Goal: Information Seeking & Learning: Learn about a topic

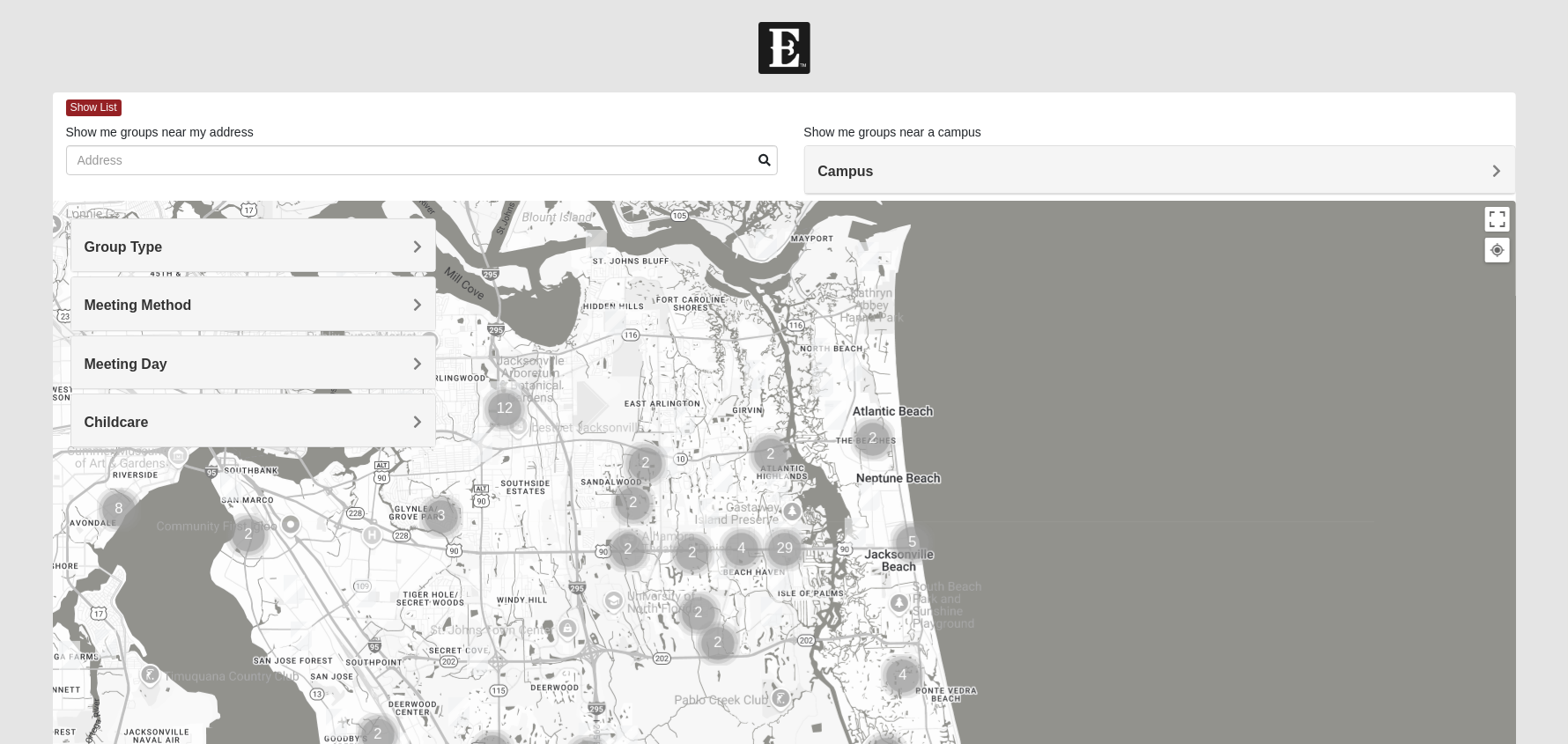
click at [260, 355] on h4 "Meeting Day" at bounding box center [252, 364] width 337 height 17
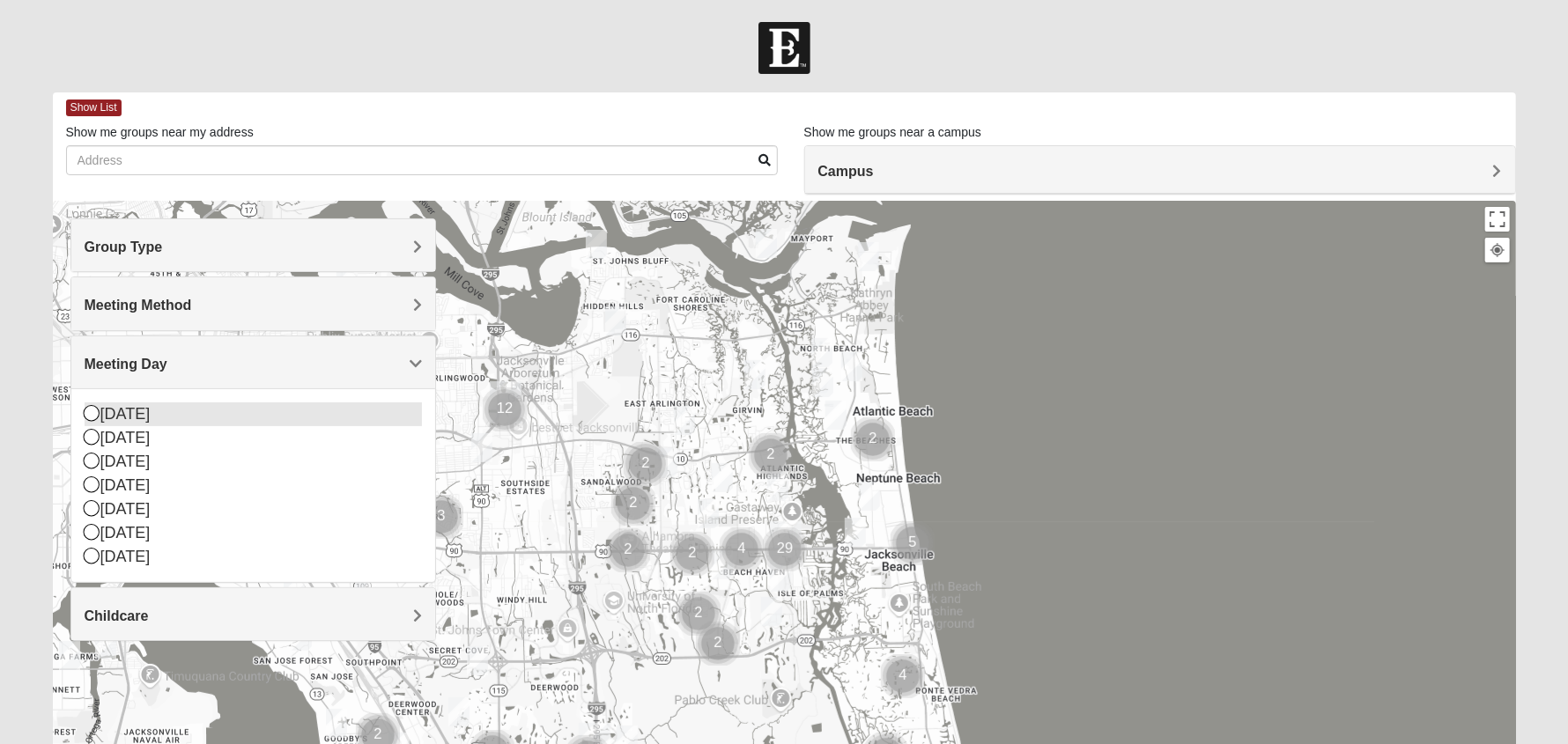
click at [94, 413] on icon at bounding box center [92, 413] width 16 height 16
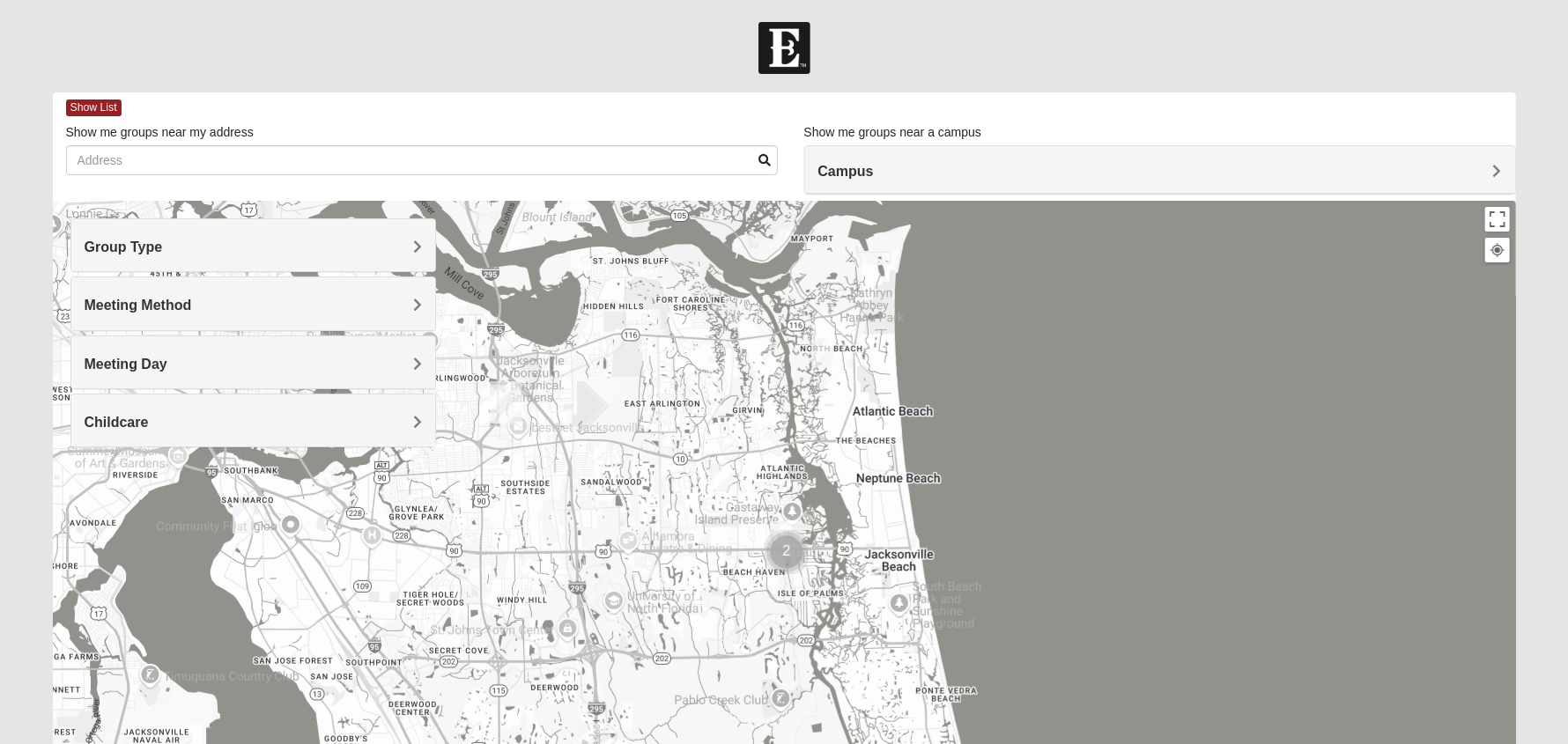
click at [196, 249] on h4 "Group Type" at bounding box center [252, 247] width 337 height 17
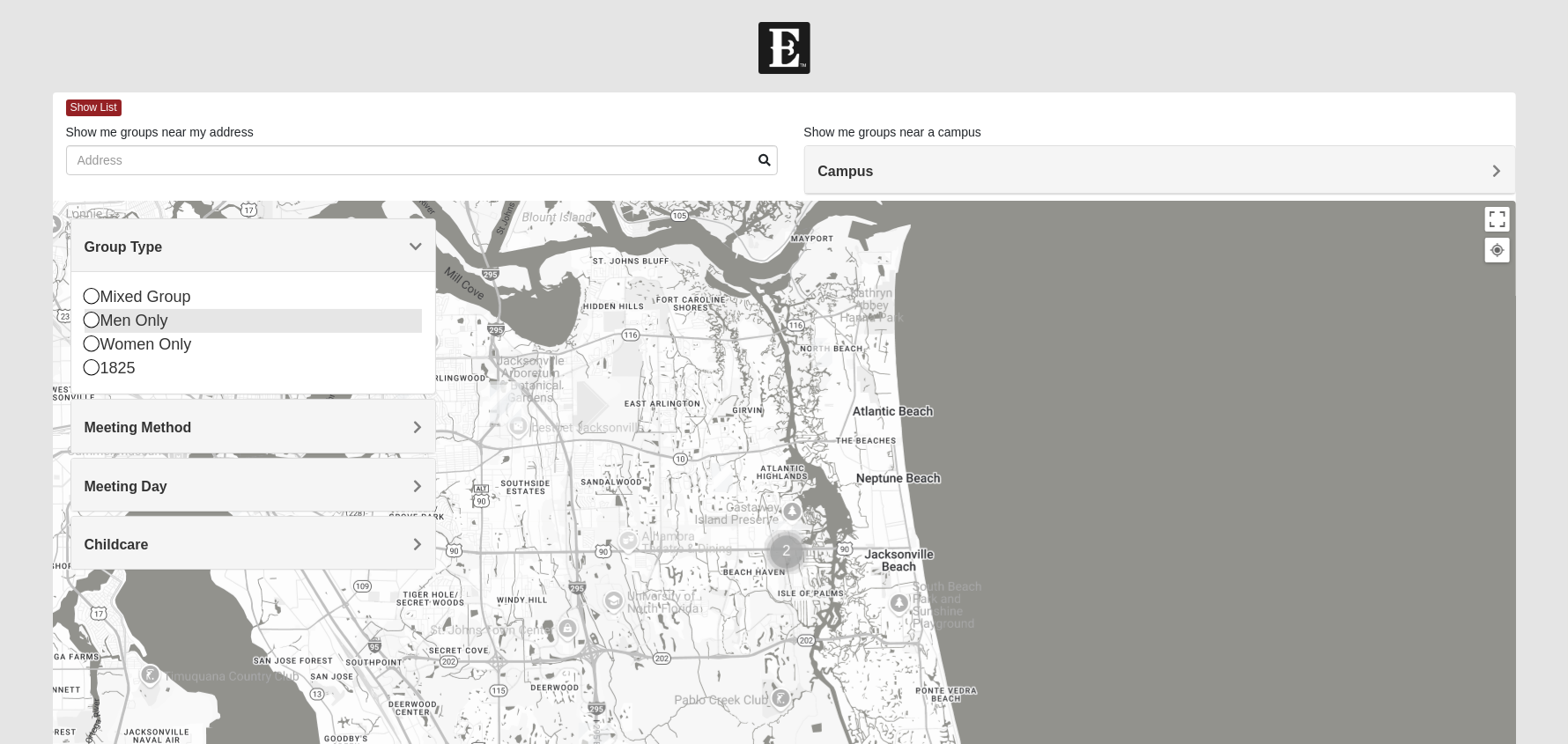
click at [92, 323] on icon at bounding box center [92, 319] width 16 height 16
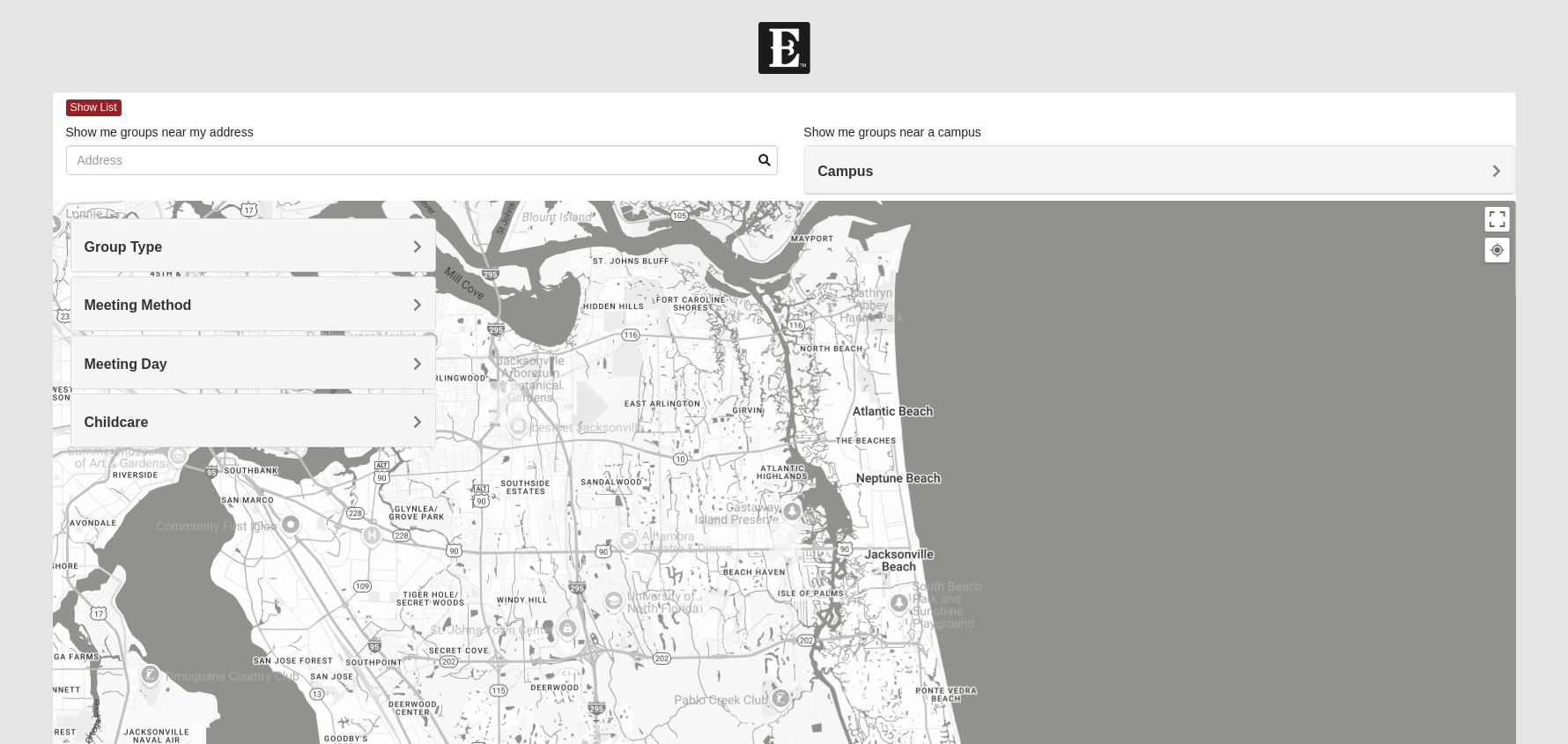
click at [342, 370] on h4 "Meeting Day" at bounding box center [252, 364] width 337 height 17
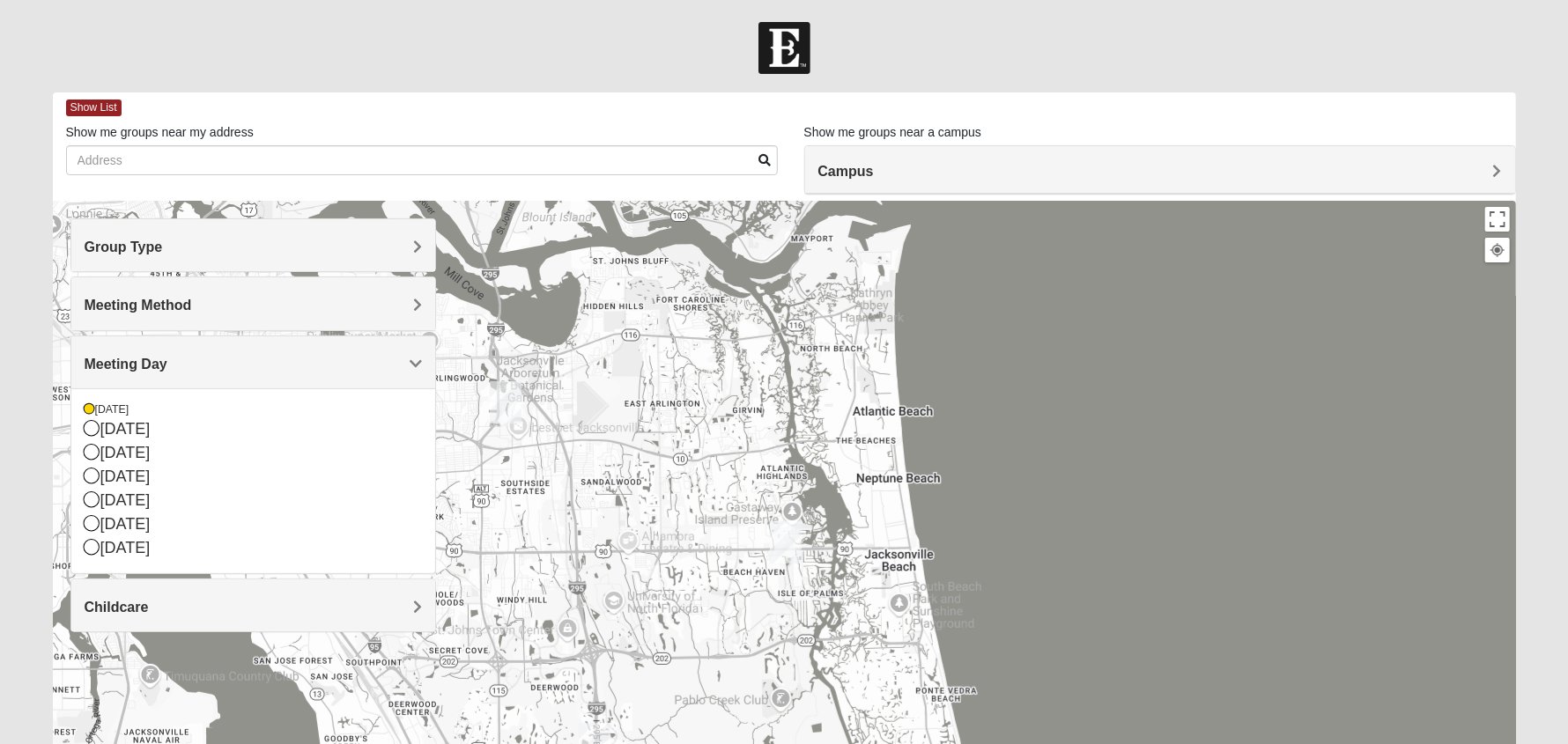
click at [342, 370] on h4 "Meeting Day" at bounding box center [252, 364] width 337 height 17
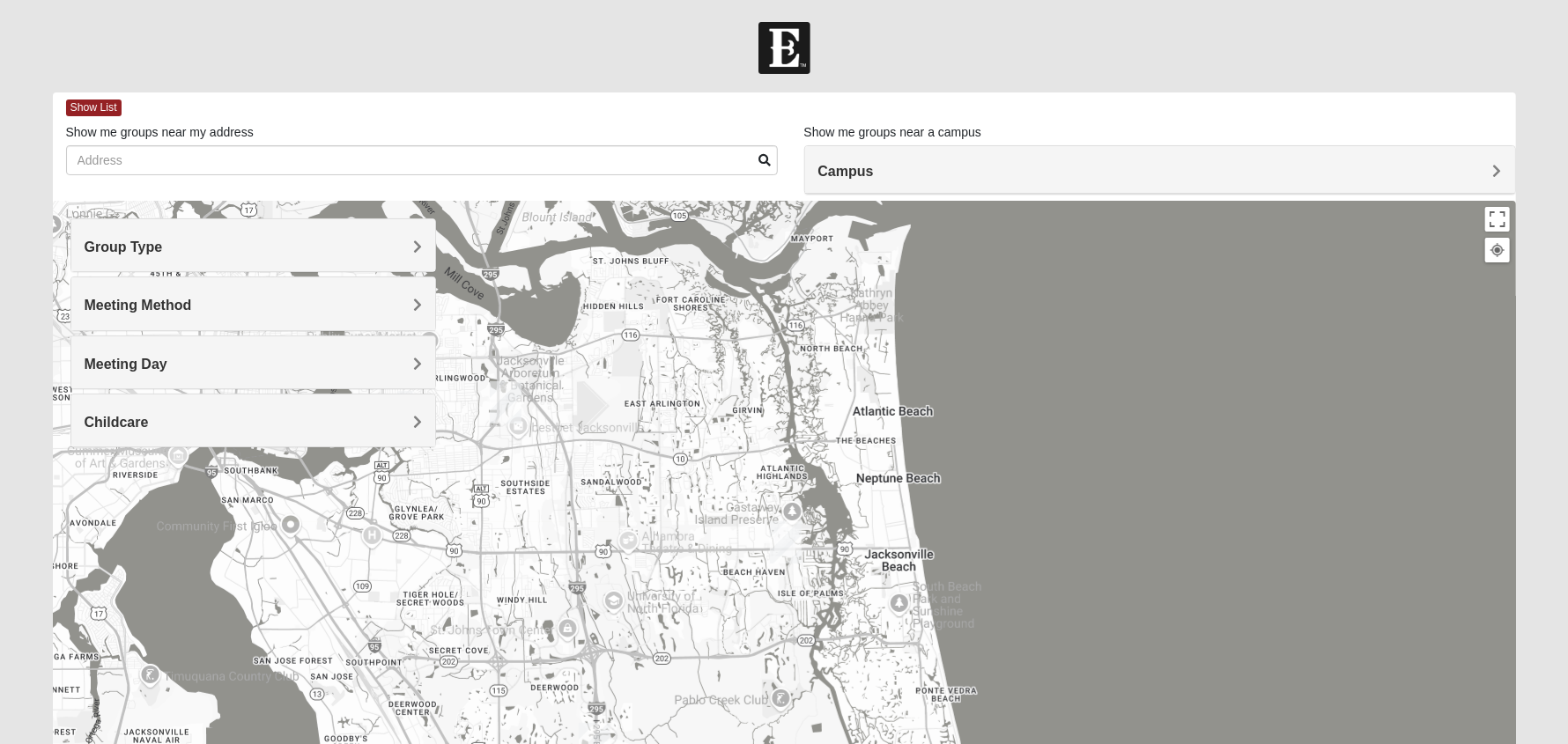
click at [509, 393] on img "Arlington" at bounding box center [505, 402] width 32 height 42
click at [503, 395] on img "Arlington" at bounding box center [505, 402] width 32 height 42
click at [784, 539] on img "San Pablo" at bounding box center [785, 542] width 32 height 42
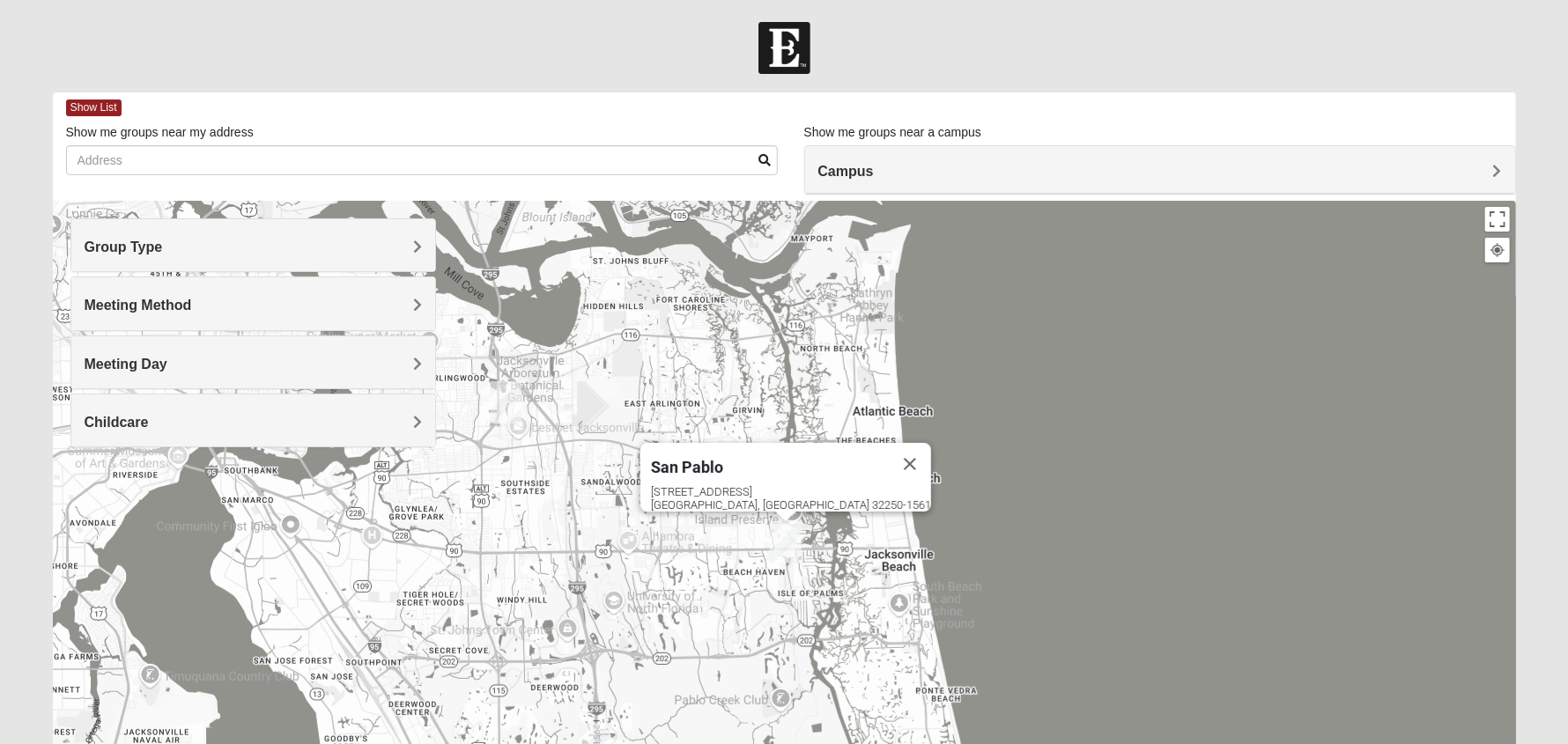
click at [784, 539] on img "San Pablo" at bounding box center [785, 542] width 32 height 42
click at [413, 504] on div "[GEOGRAPHIC_DATA] [STREET_ADDRESS]" at bounding box center [784, 552] width 1463 height 704
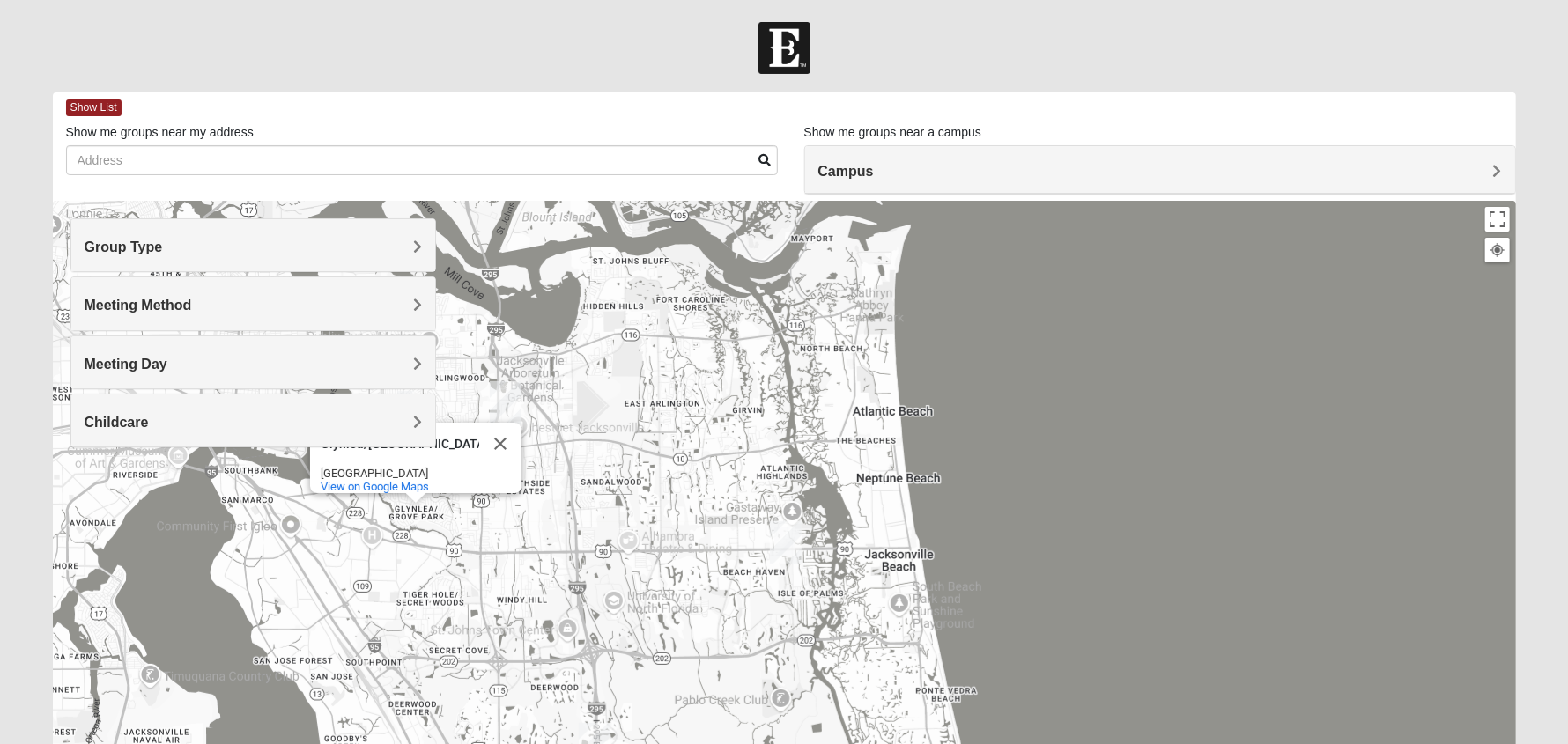
click at [501, 393] on img "Arlington" at bounding box center [505, 402] width 32 height 42
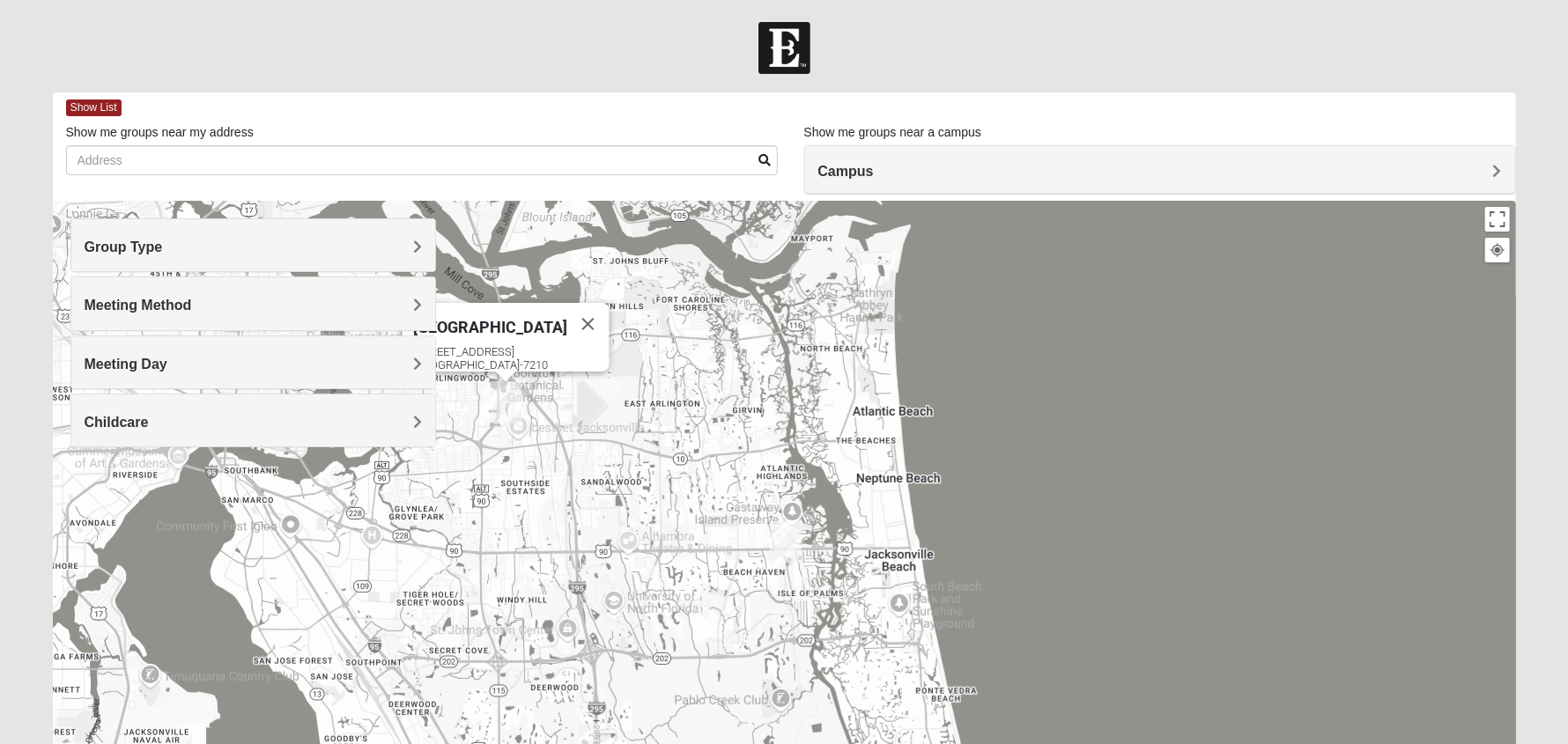
click at [501, 393] on img "Arlington" at bounding box center [505, 402] width 32 height 42
click at [502, 345] on div "[STREET_ADDRESS][PERSON_NAME]" at bounding box center [511, 358] width 197 height 27
click at [287, 233] on div "Group Type" at bounding box center [253, 245] width 364 height 52
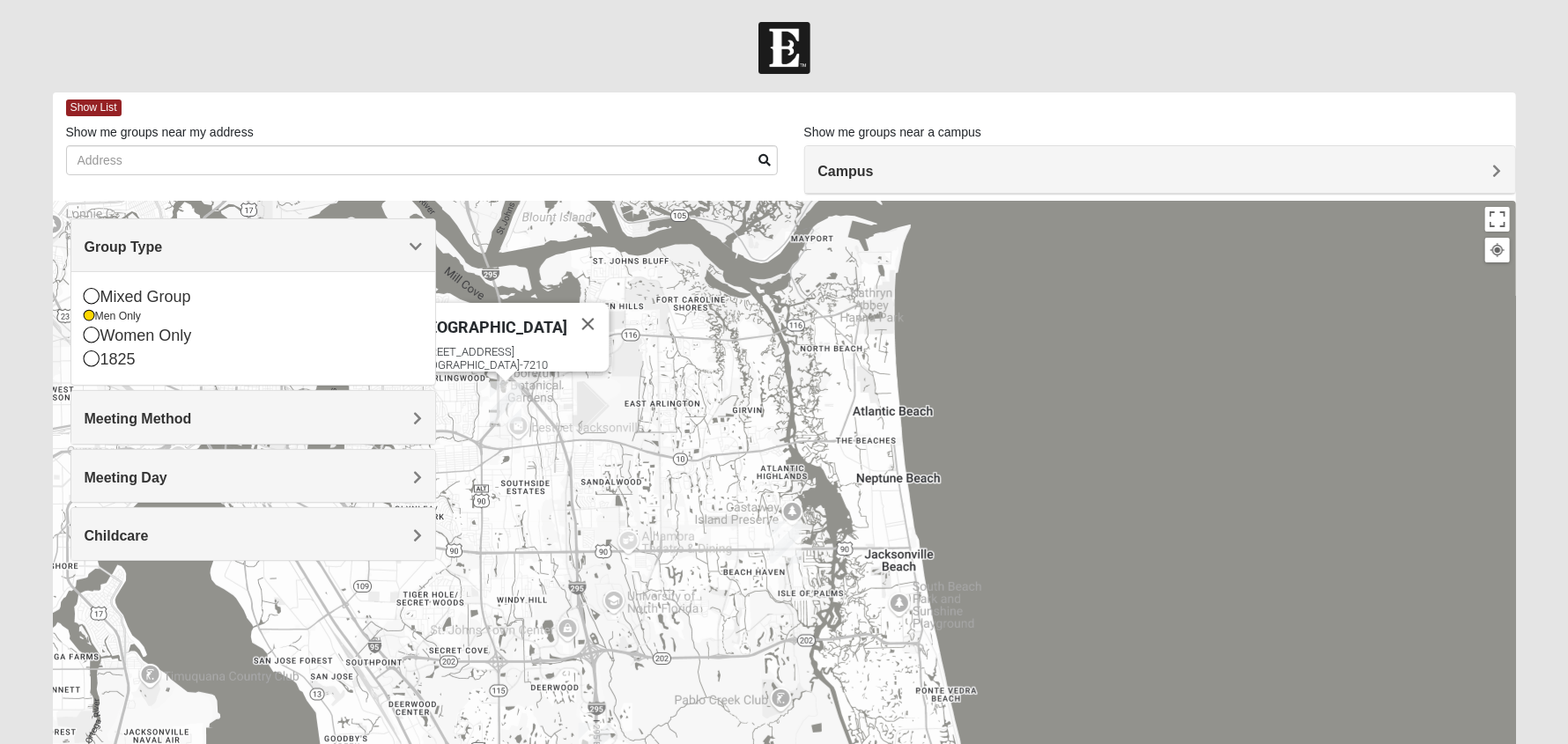
click at [287, 233] on div "Group Type" at bounding box center [253, 245] width 364 height 52
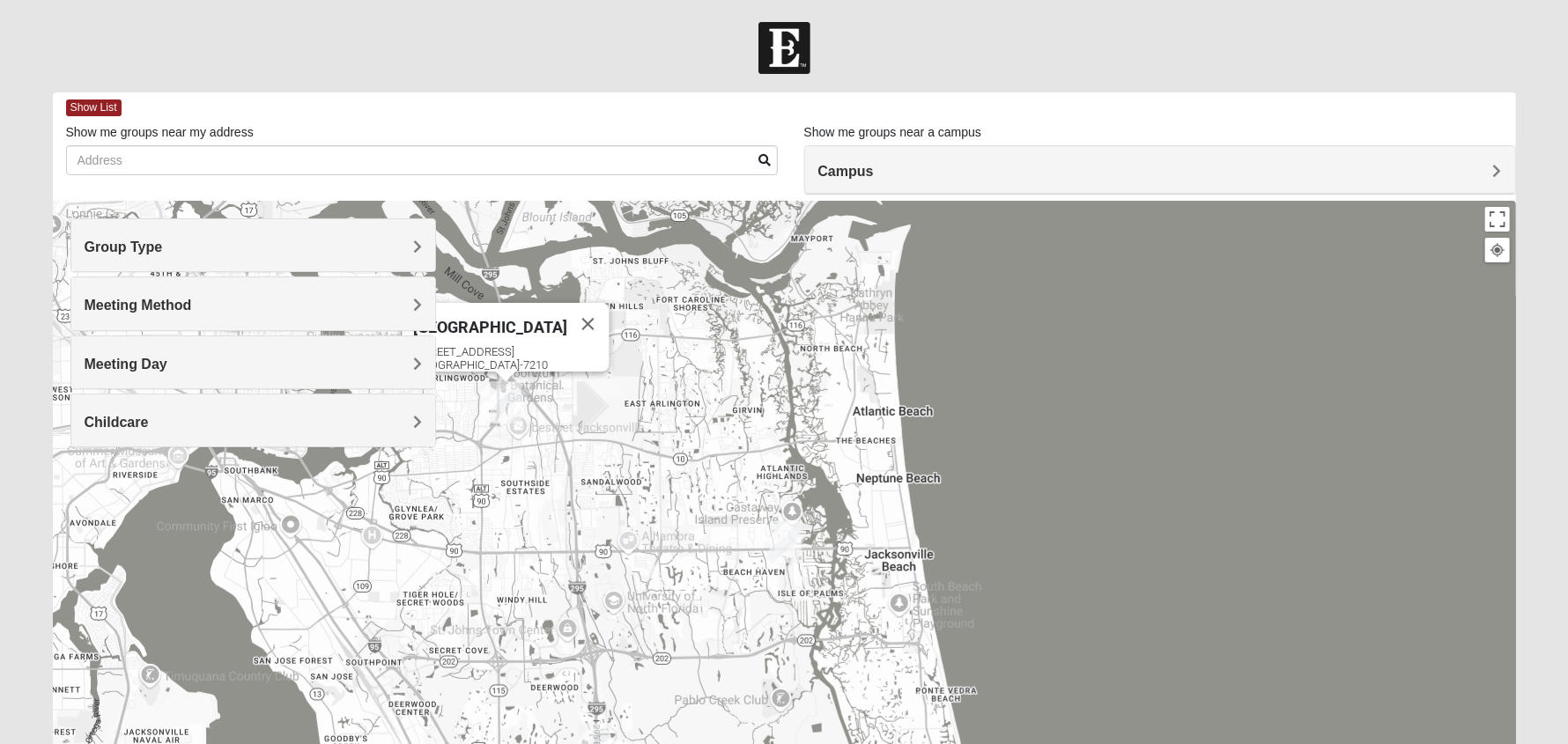
click at [444, 345] on div "[STREET_ADDRESS][PERSON_NAME]" at bounding box center [511, 358] width 197 height 27
drag, startPoint x: 560, startPoint y: 338, endPoint x: 453, endPoint y: 353, distance: 108.0
click at [453, 353] on div "[STREET_ADDRESS][PERSON_NAME]" at bounding box center [511, 358] width 197 height 27
drag, startPoint x: 433, startPoint y: 337, endPoint x: 579, endPoint y: 365, distance: 148.7
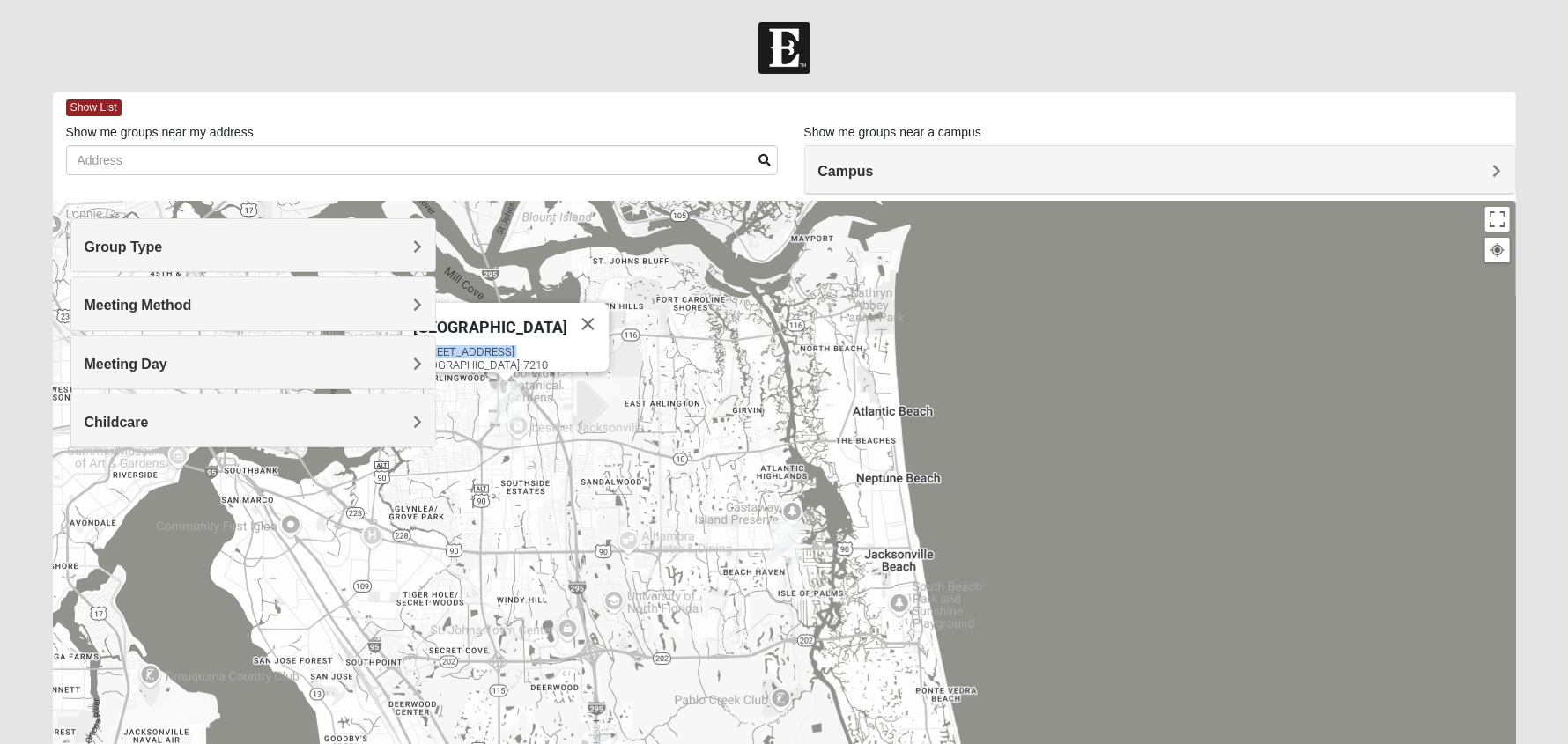
click at [579, 365] on div "Group Type Mixed Group Men Only Women Only 1825 Meeting Method In Person Virtual" at bounding box center [784, 552] width 1463 height 704
copy div "[DATE] [DATE] [DATE] [DATE] [DATE] [DATE] [DATE] Childcare Yes No Meeting Day […"
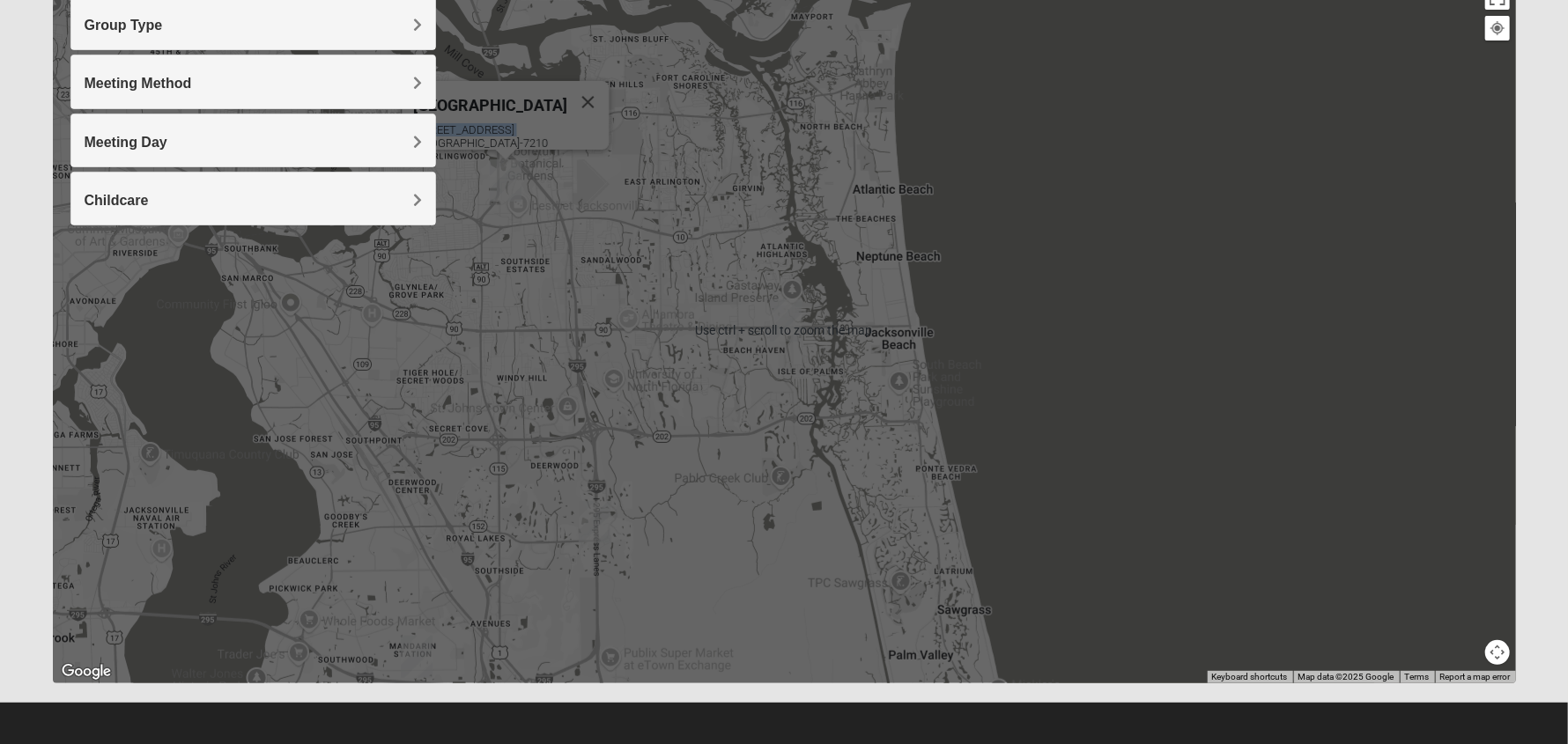
scroll to position [225, 0]
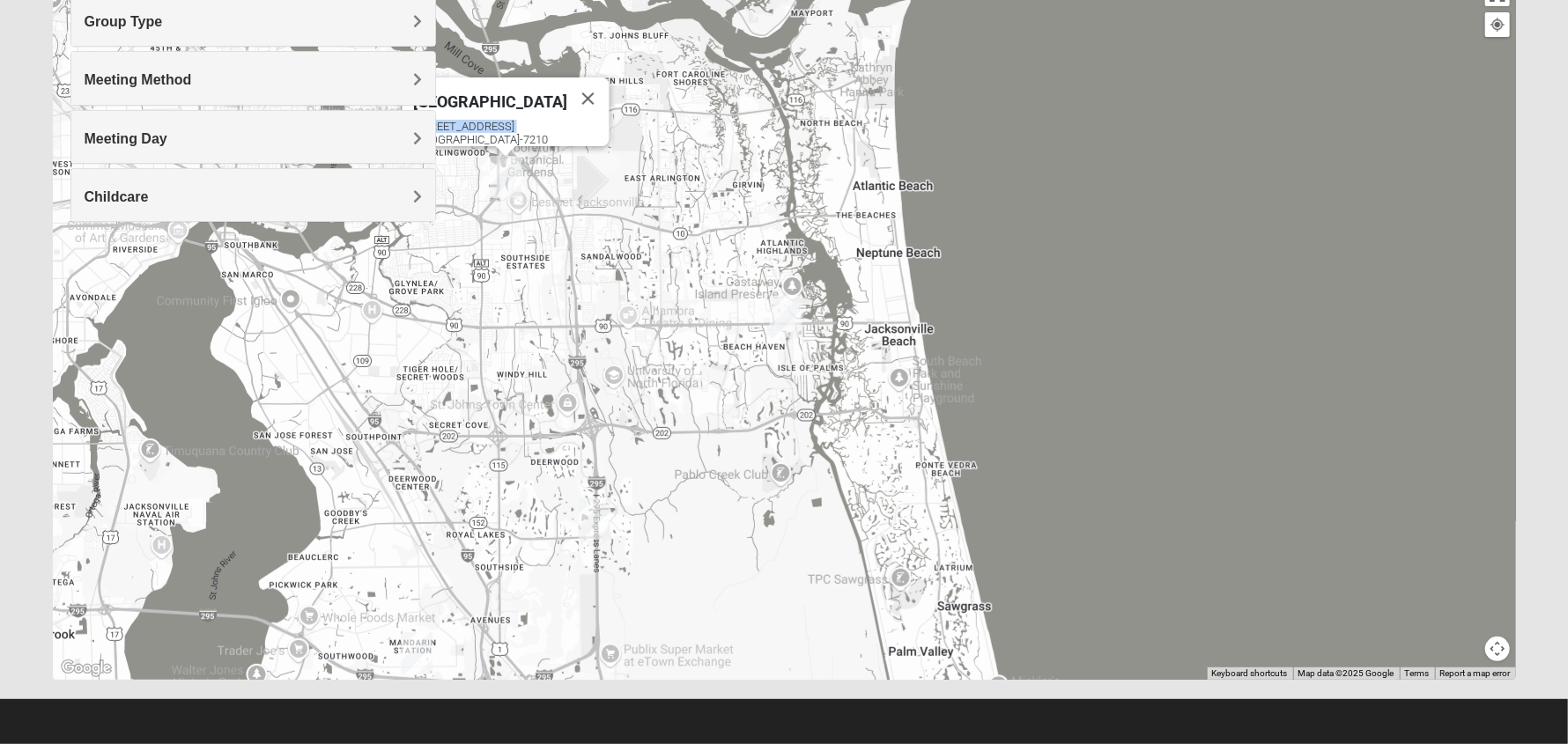
click at [602, 513] on img "Baymeadows" at bounding box center [594, 519] width 32 height 42
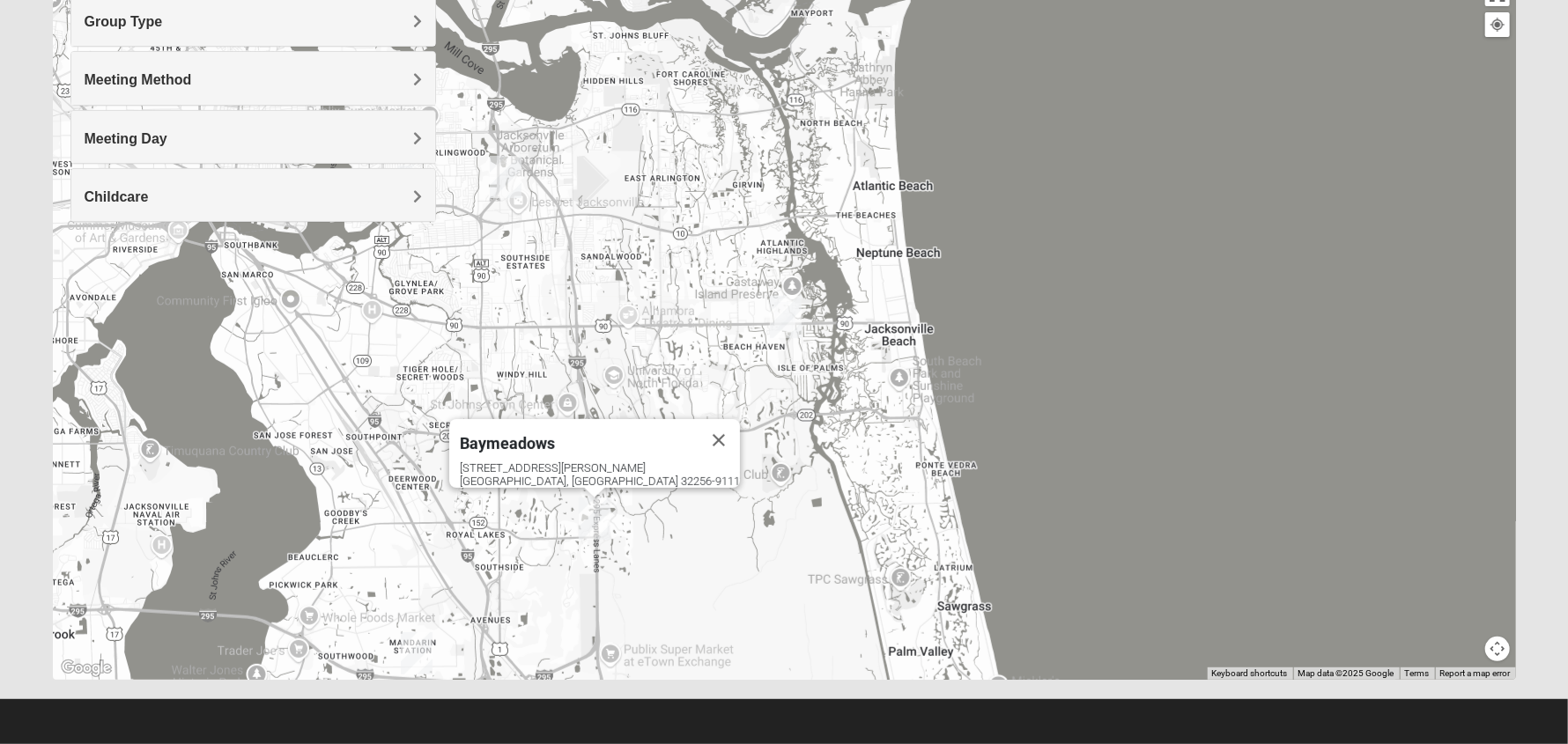
click at [602, 513] on img "Baymeadows" at bounding box center [594, 519] width 32 height 42
click at [579, 465] on div "[STREET_ADDRESS][PERSON_NAME]" at bounding box center [599, 475] width 280 height 27
click at [595, 509] on img "Baymeadows" at bounding box center [594, 519] width 32 height 42
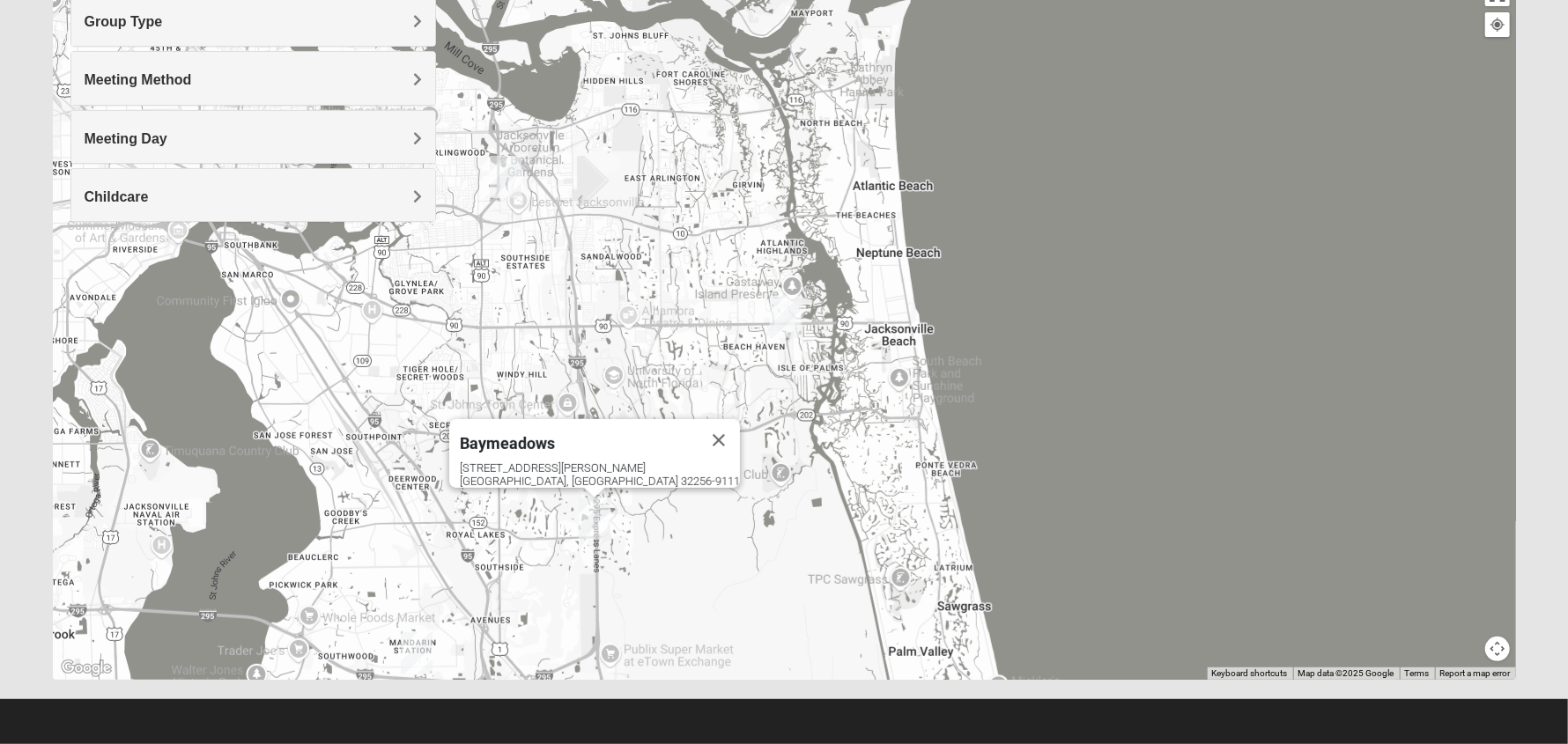
click at [555, 435] on span "Baymeadows" at bounding box center [507, 442] width 96 height 18
click at [555, 434] on span "Baymeadows" at bounding box center [507, 442] width 96 height 18
click at [419, 647] on img "Mandarin" at bounding box center [416, 653] width 32 height 42
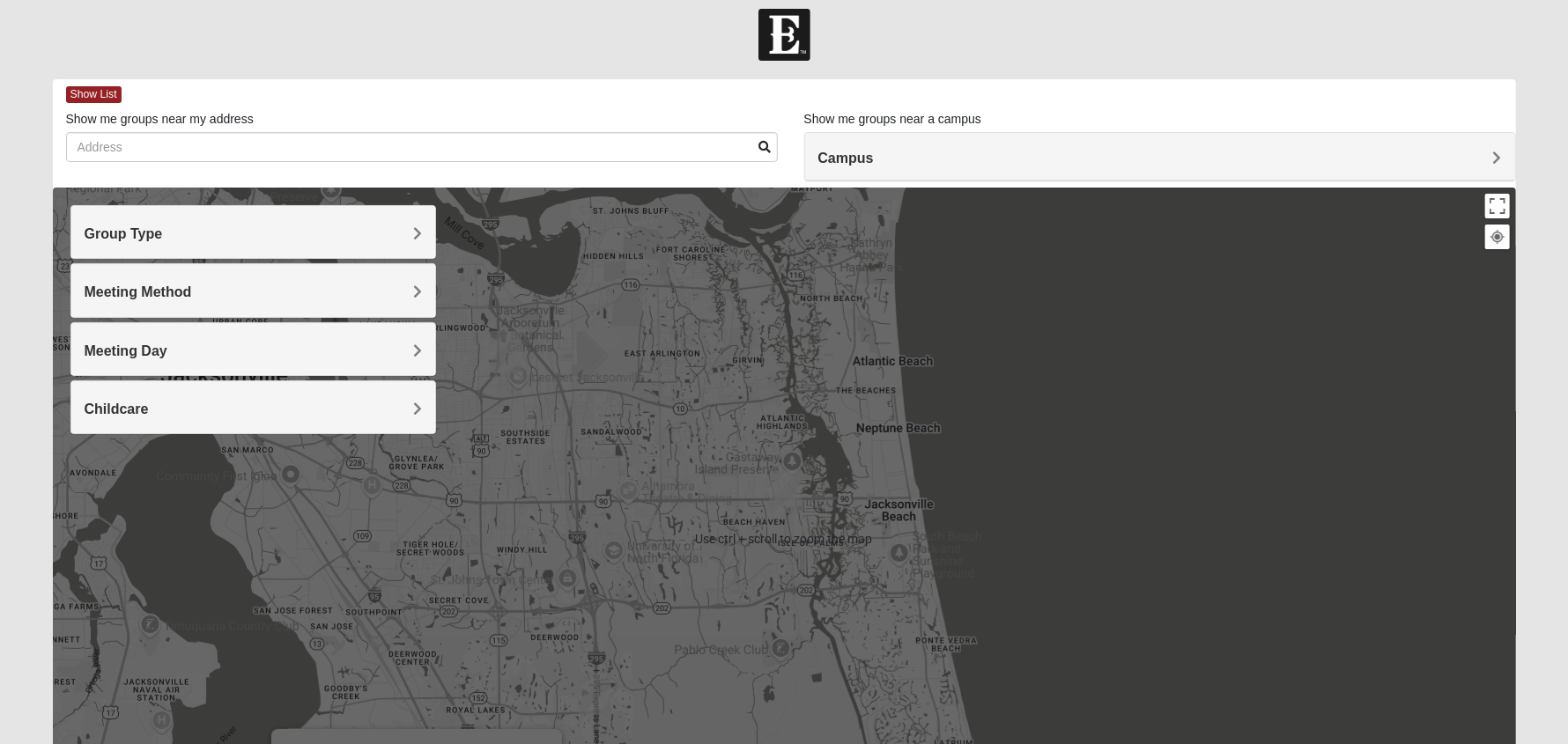
scroll to position [0, 0]
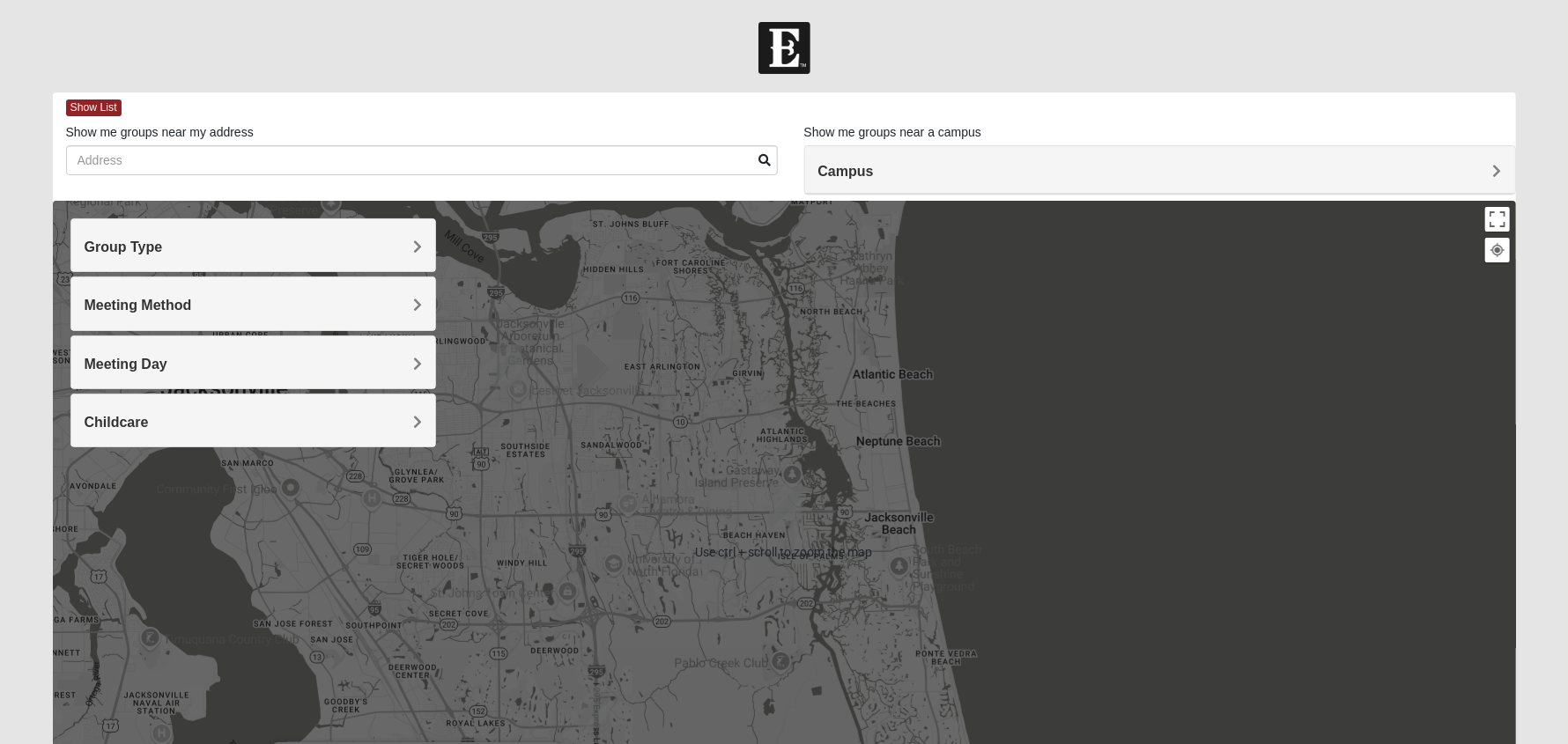
click at [900, 171] on h4 "Campus" at bounding box center [1159, 172] width 683 height 17
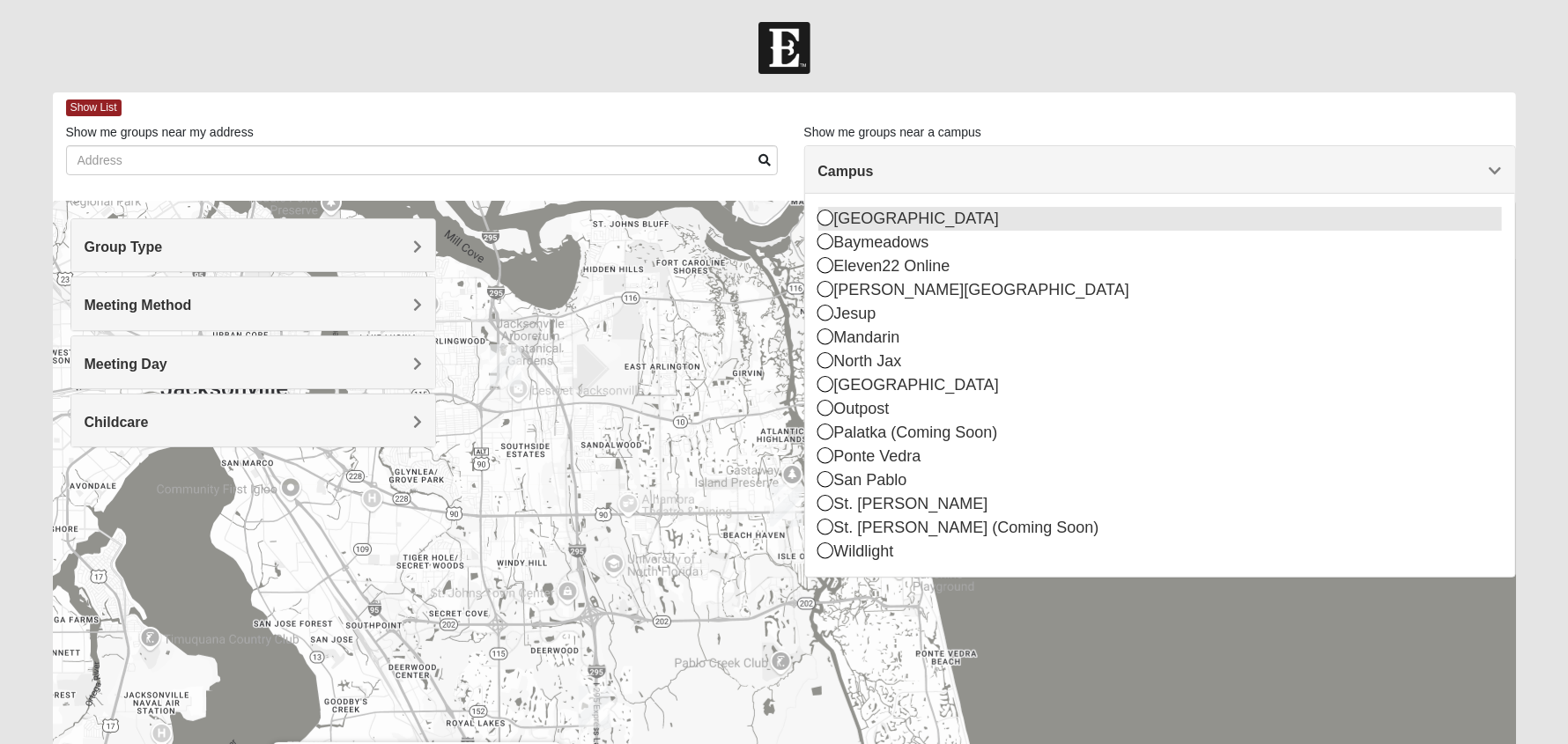
click at [820, 219] on icon at bounding box center [826, 217] width 16 height 16
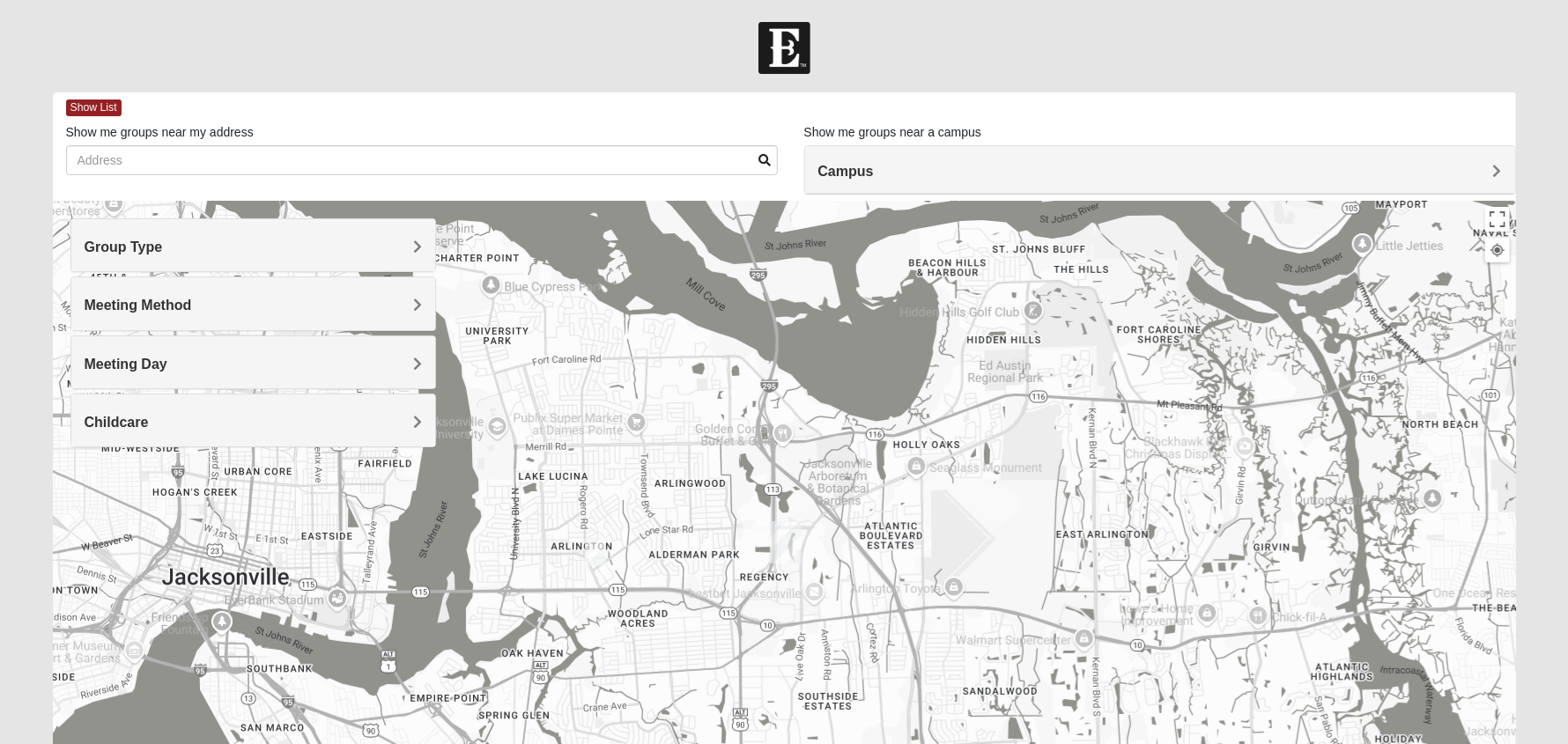
click at [598, 547] on img "Mens Smith/McGhee 32277" at bounding box center [595, 551] width 21 height 29
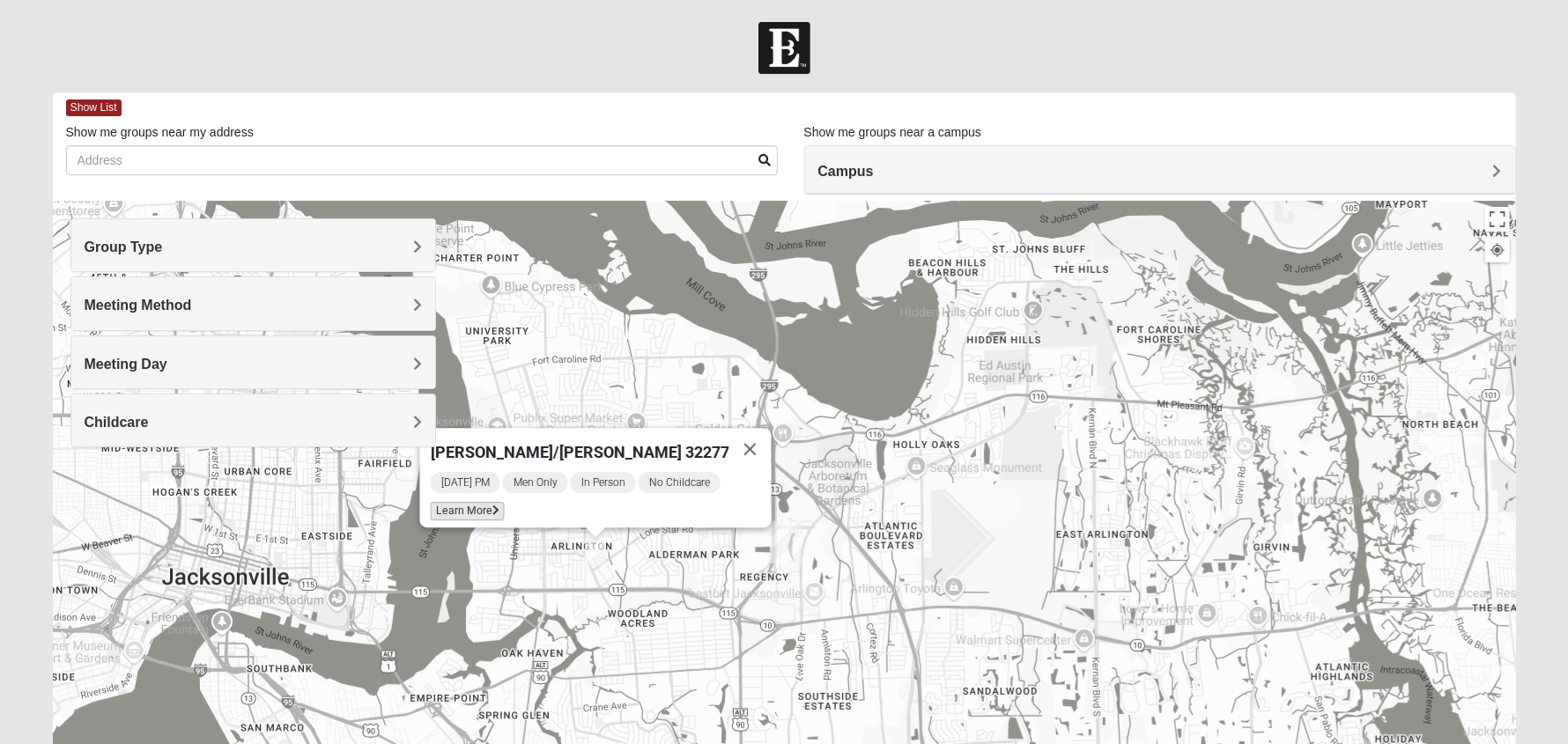
click at [503, 501] on span "Learn More" at bounding box center [467, 510] width 74 height 18
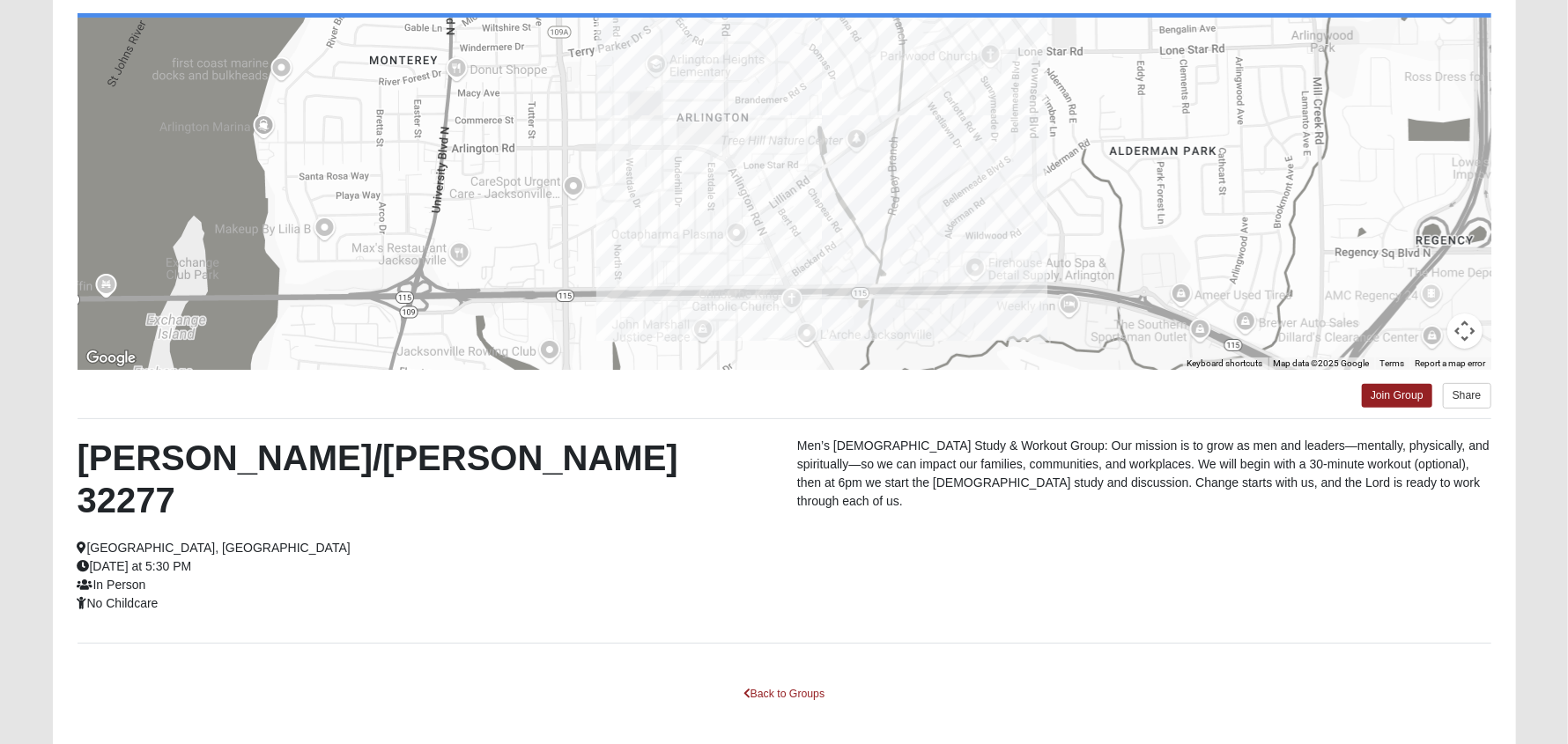
scroll to position [213, 0]
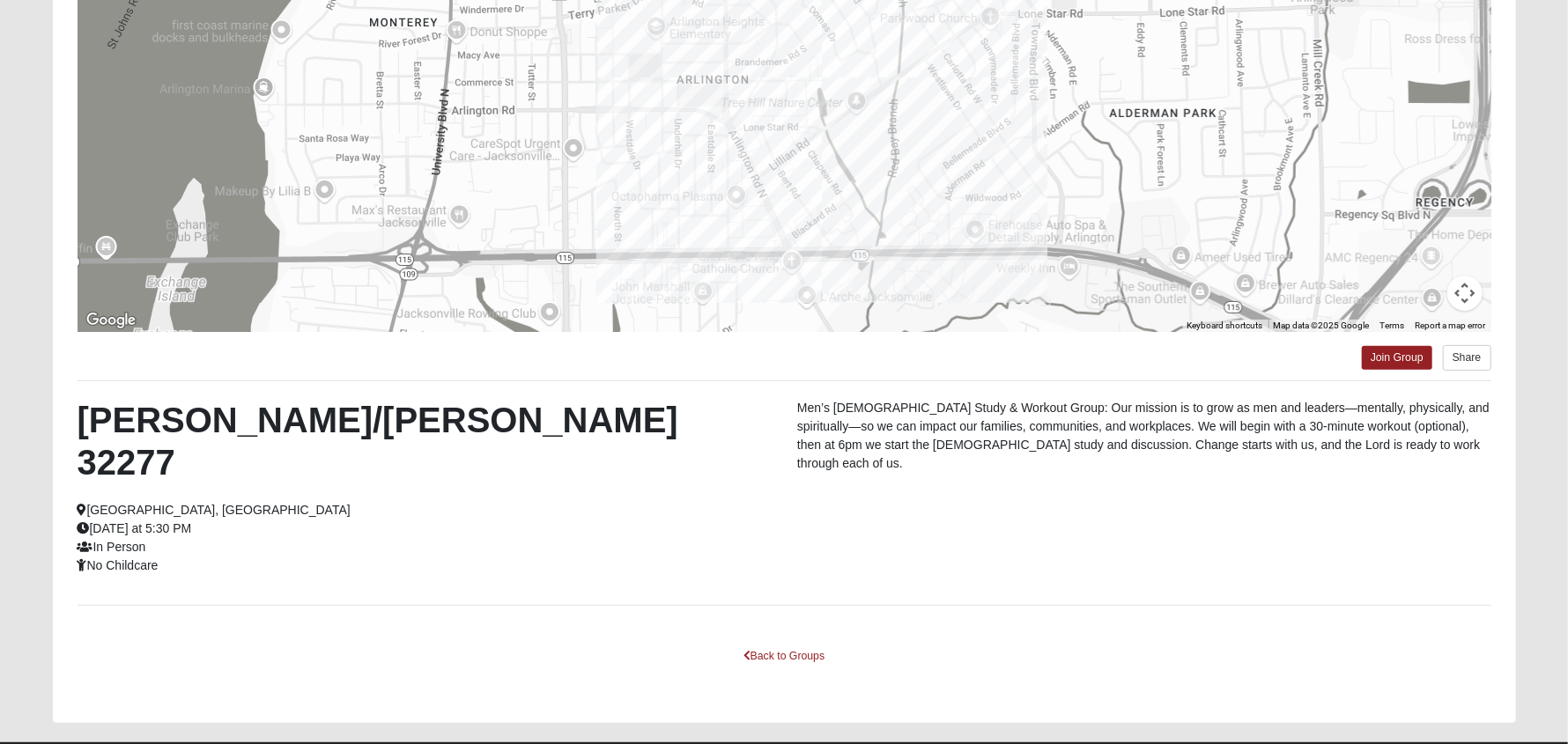
click at [81, 503] on icon at bounding box center [82, 509] width 10 height 12
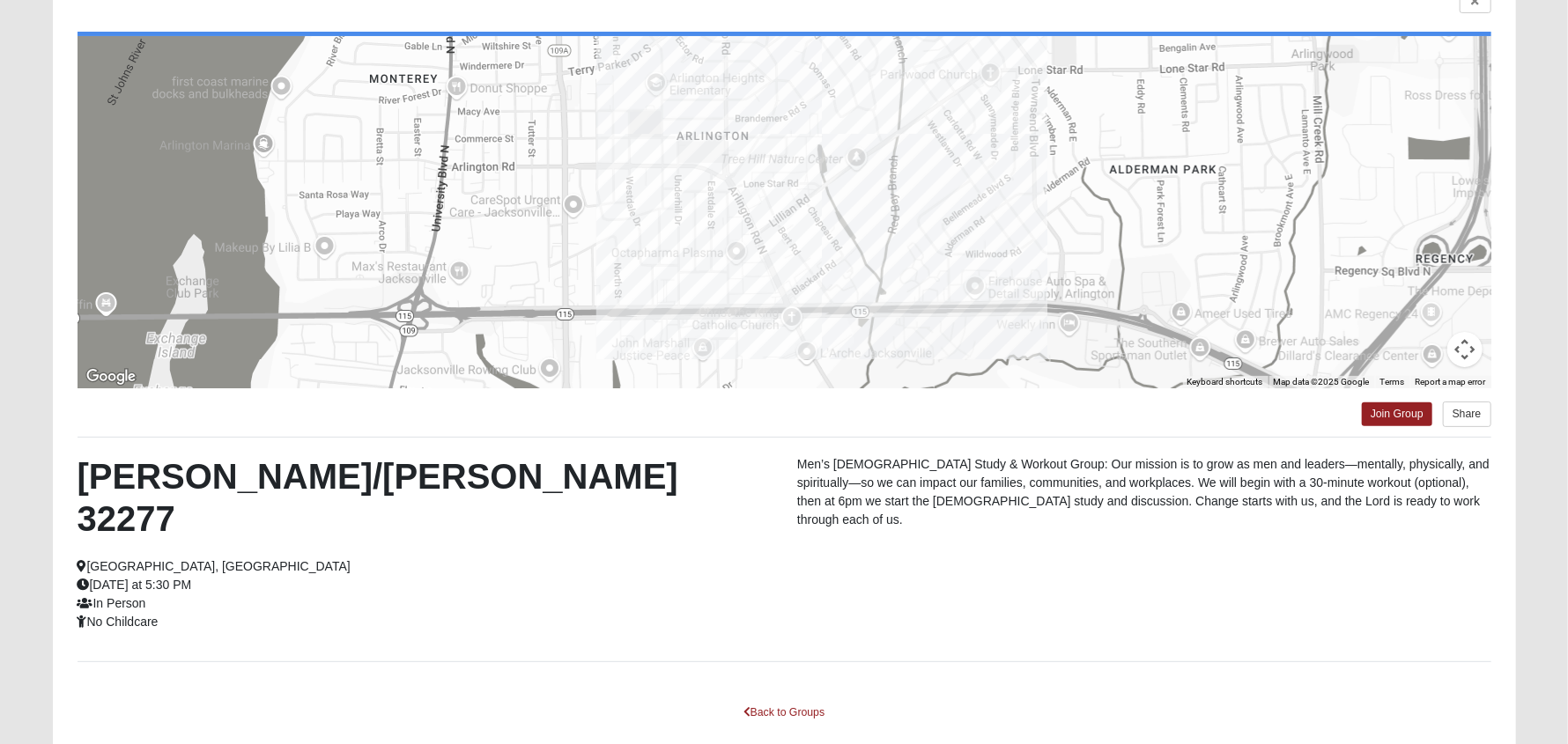
scroll to position [125, 0]
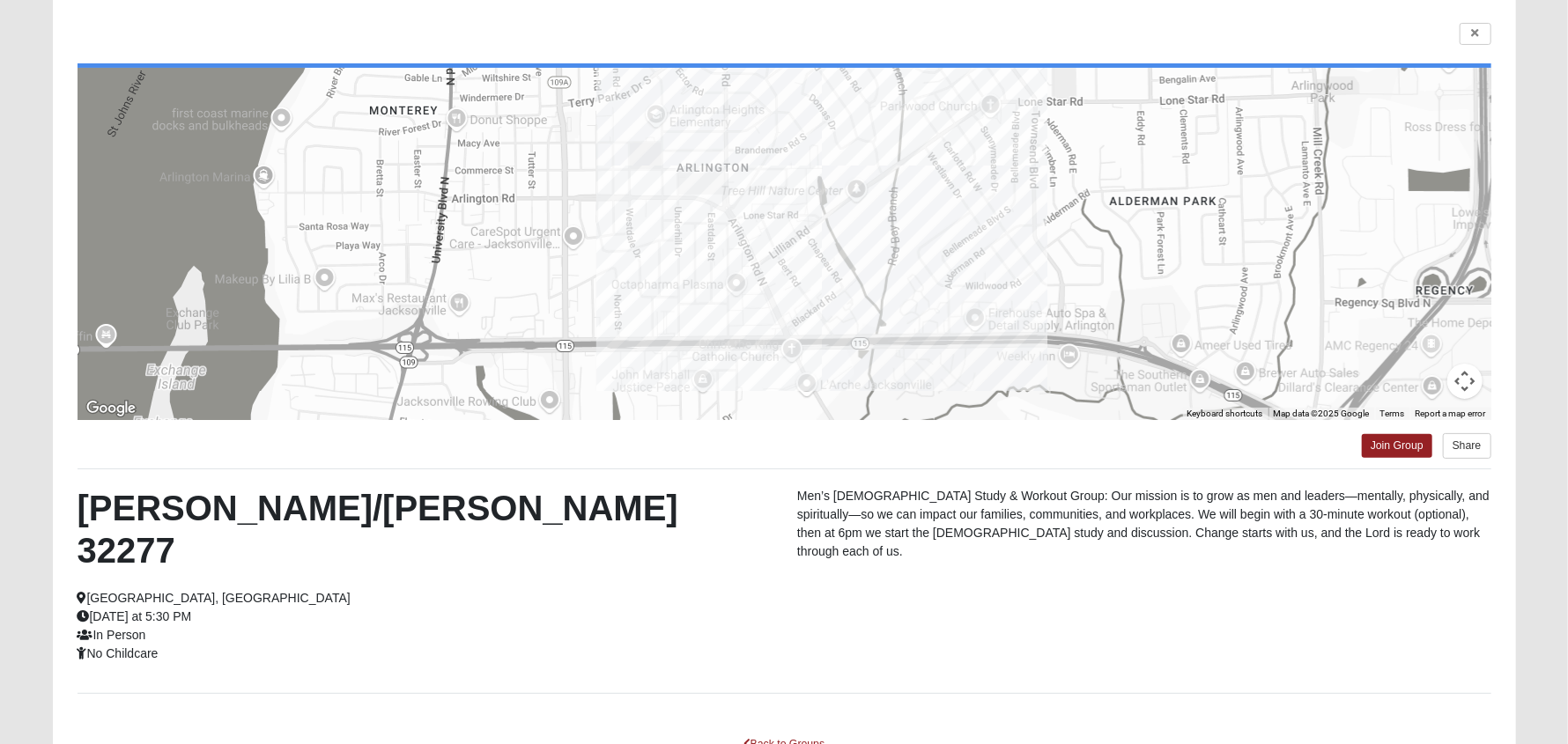
click at [772, 250] on div at bounding box center [784, 244] width 1413 height 352
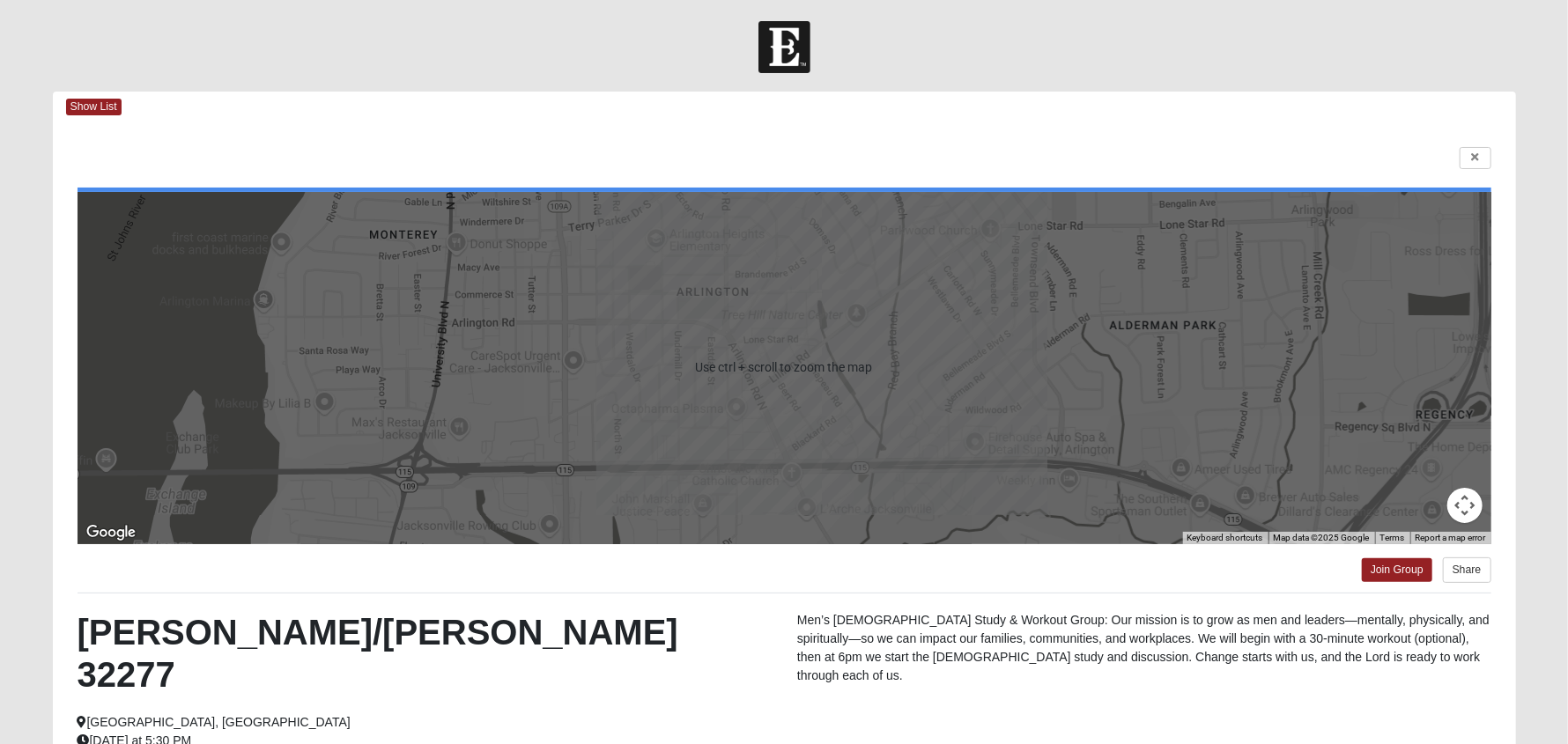
scroll to position [0, 0]
